Goal: Find specific page/section: Find specific page/section

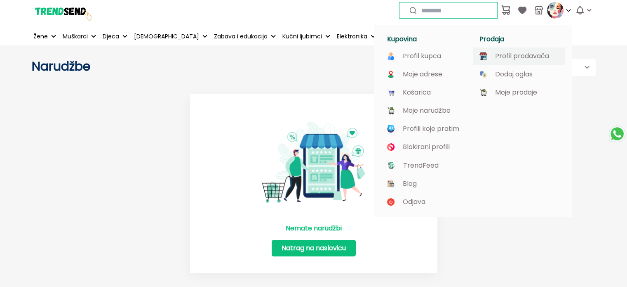
click at [525, 56] on p "Profil prodavača" at bounding box center [522, 55] width 54 height 7
